Goal: Task Accomplishment & Management: Use online tool/utility

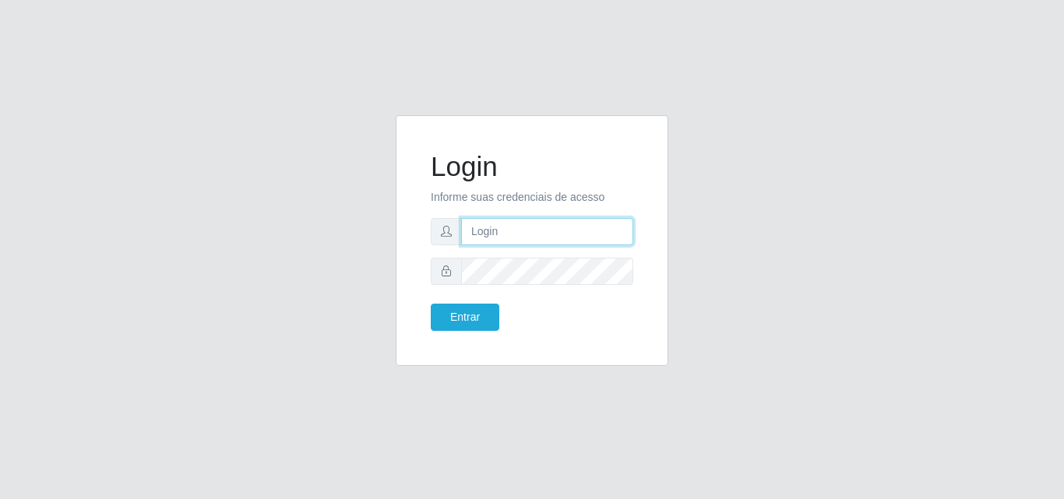
click at [497, 234] on input "text" at bounding box center [547, 231] width 172 height 27
type input "[PERSON_NAME]"
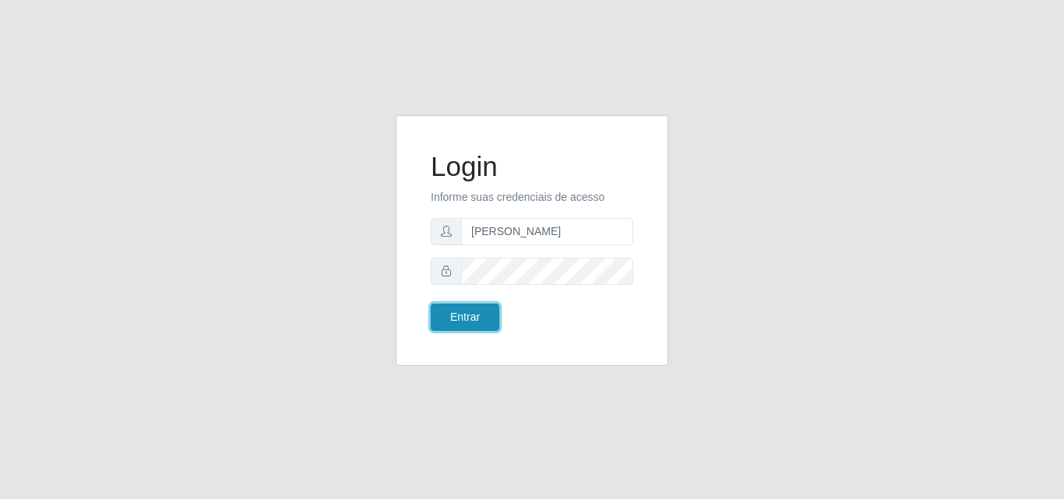
click at [466, 322] on button "Entrar" at bounding box center [465, 317] width 69 height 27
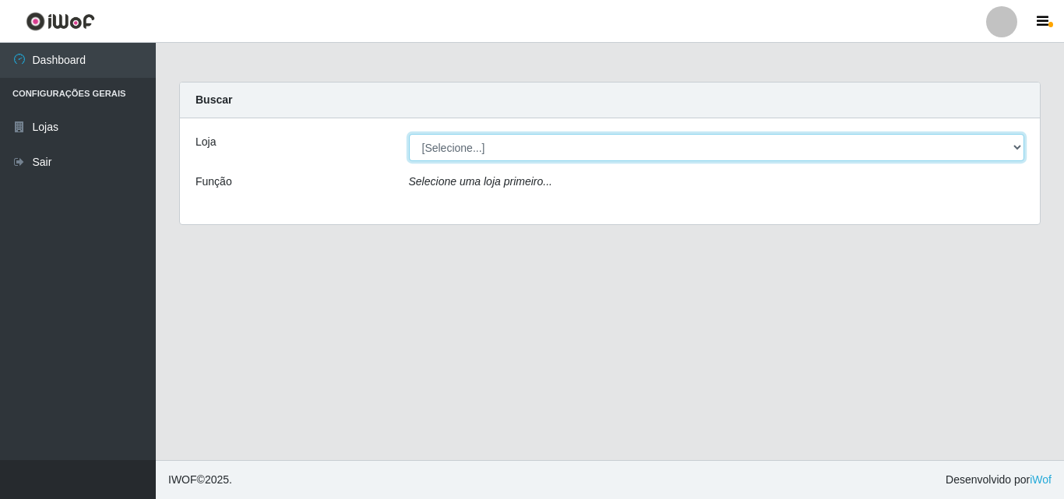
click at [457, 142] on select "[Selecione...] Saullus Supermercados" at bounding box center [717, 147] width 616 height 27
click at [459, 143] on select "[Selecione...] Saullus Supermercados" at bounding box center [717, 147] width 616 height 27
select select "423"
click at [409, 134] on select "[Selecione...] Saullus Supermercados" at bounding box center [717, 147] width 616 height 27
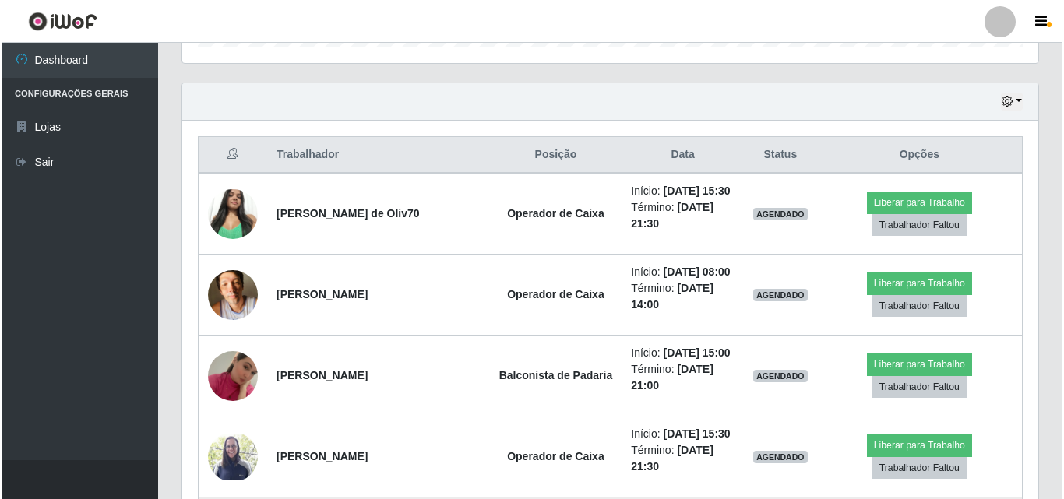
scroll to position [483, 0]
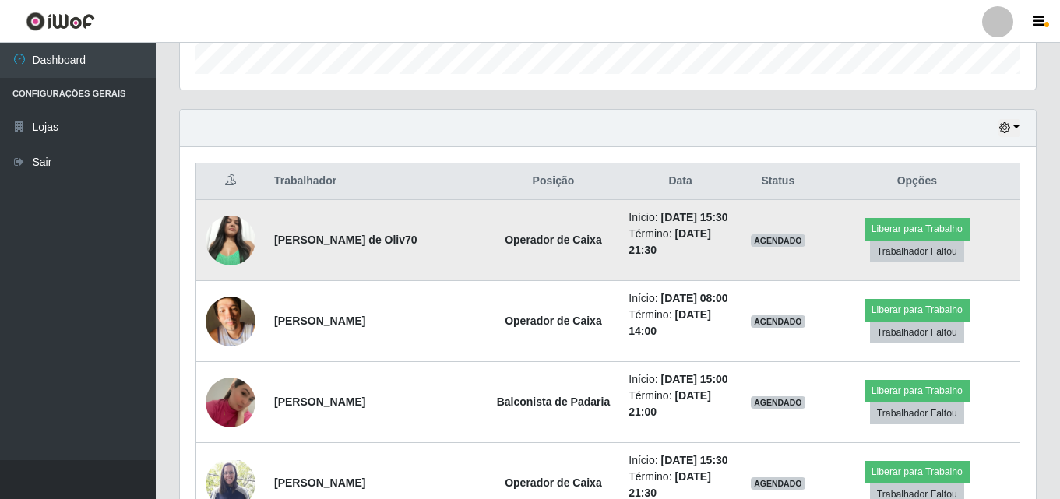
click at [229, 240] on img at bounding box center [231, 240] width 50 height 66
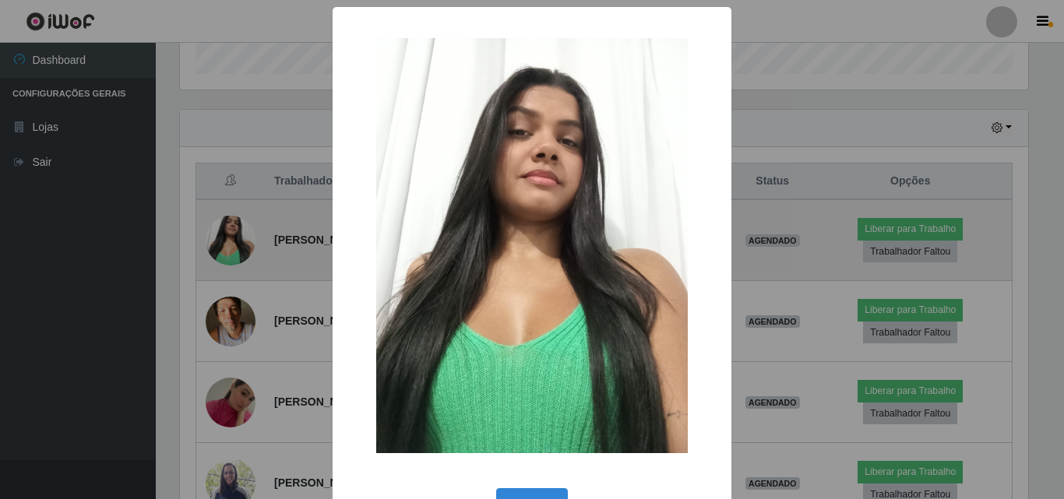
click at [230, 240] on div "× OK Cancel" at bounding box center [532, 249] width 1064 height 499
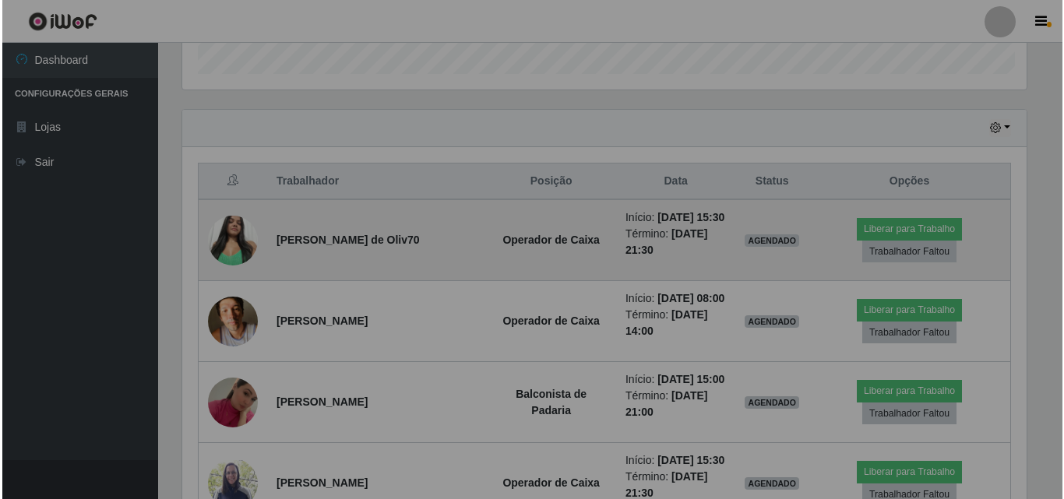
scroll to position [323, 856]
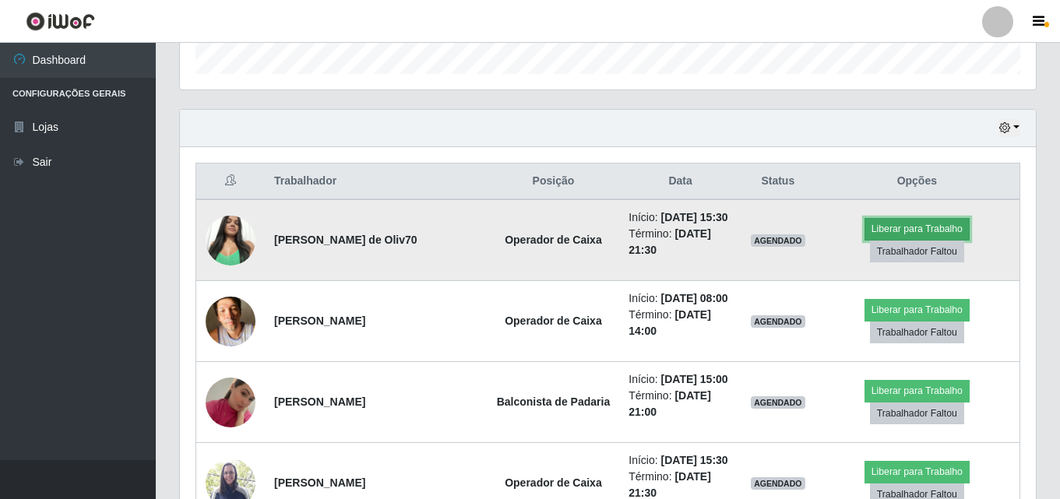
click at [909, 227] on button "Liberar para Trabalho" at bounding box center [916, 229] width 105 height 22
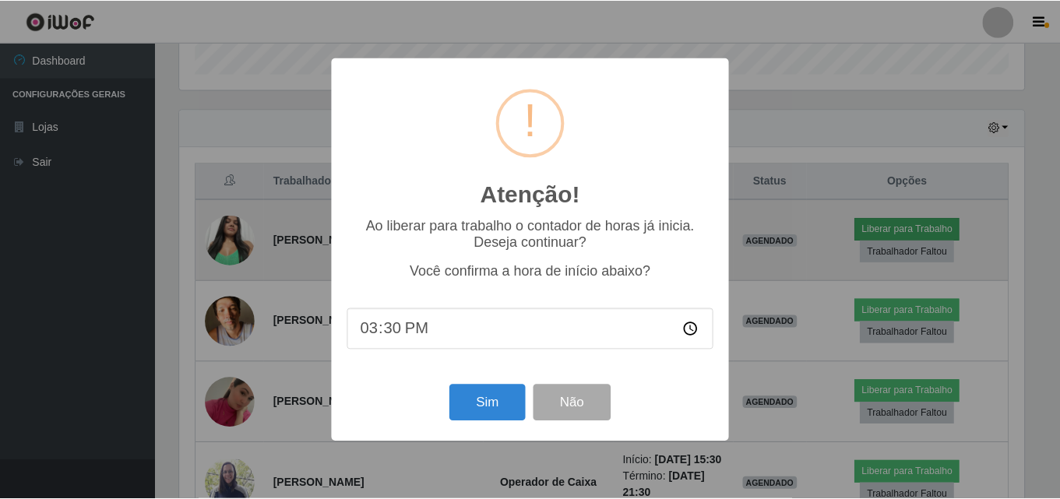
scroll to position [323, 848]
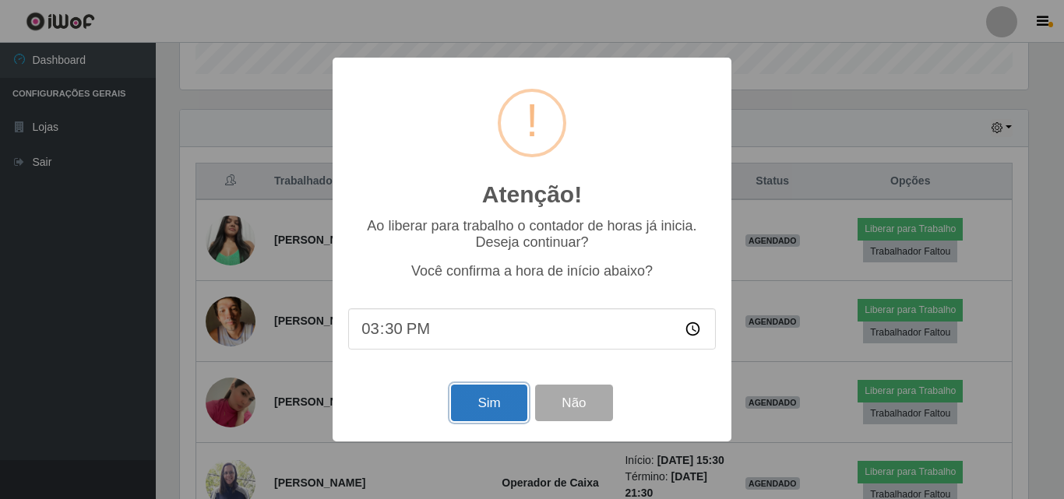
click at [483, 412] on button "Sim" at bounding box center [489, 403] width 76 height 37
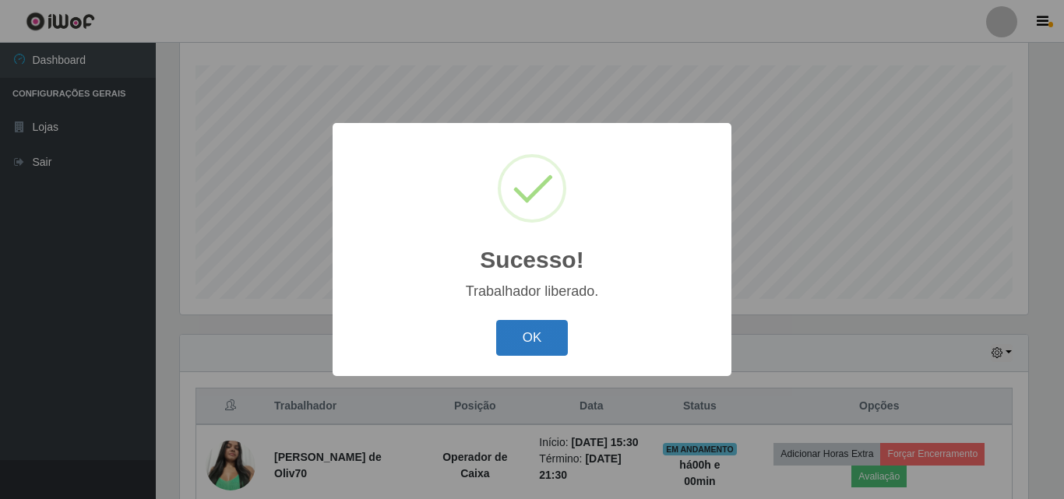
click at [535, 353] on button "OK" at bounding box center [532, 338] width 72 height 37
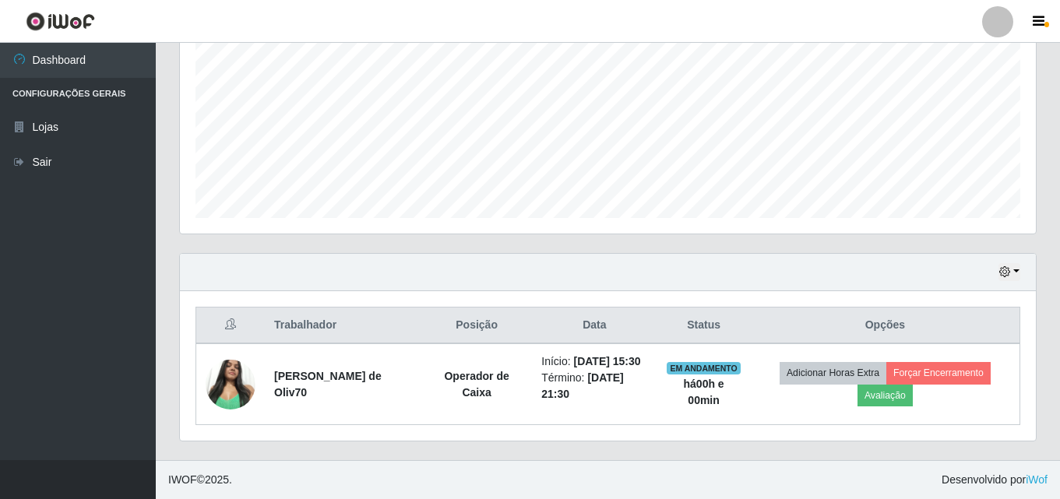
scroll to position [355, 0]
